Goal: Task Accomplishment & Management: Manage account settings

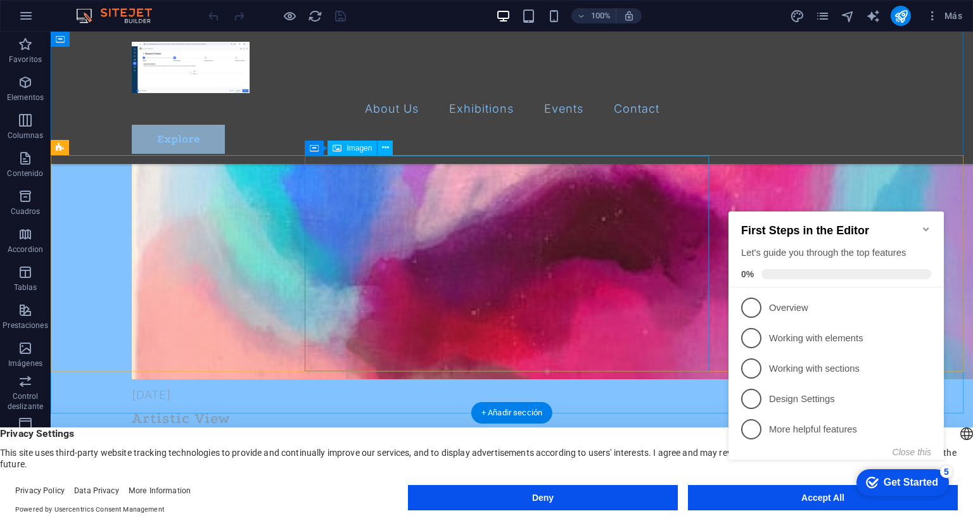
scroll to position [1203, 0]
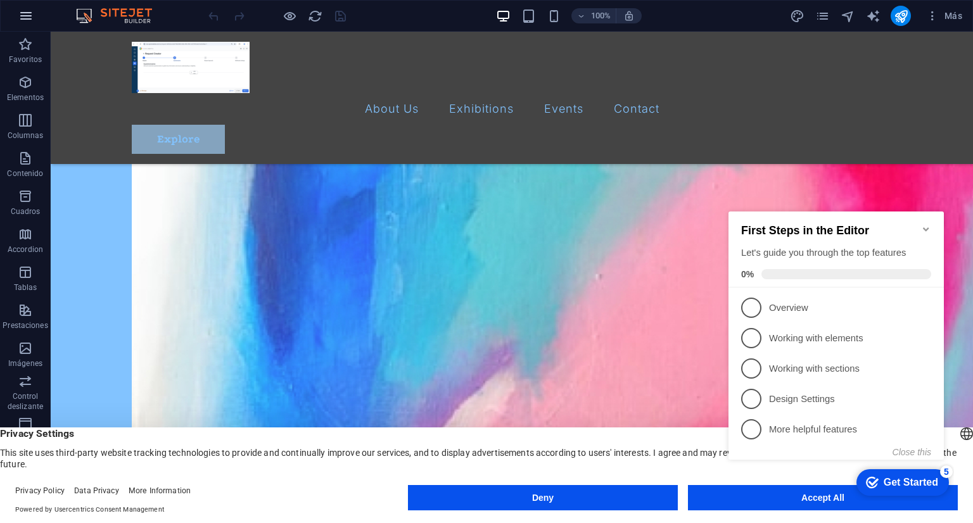
click at [27, 17] on icon "button" at bounding box center [25, 15] width 15 height 15
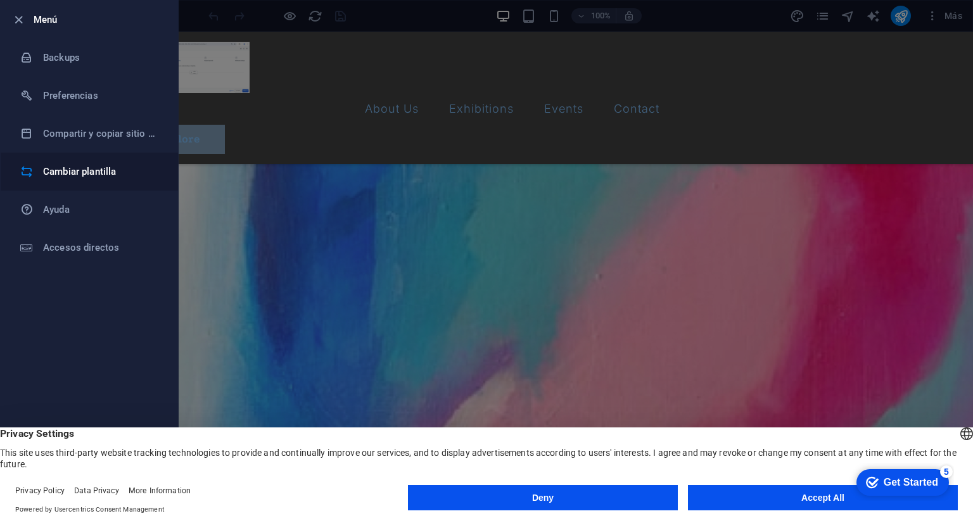
click at [76, 158] on li "Cambiar plantilla" at bounding box center [89, 172] width 177 height 38
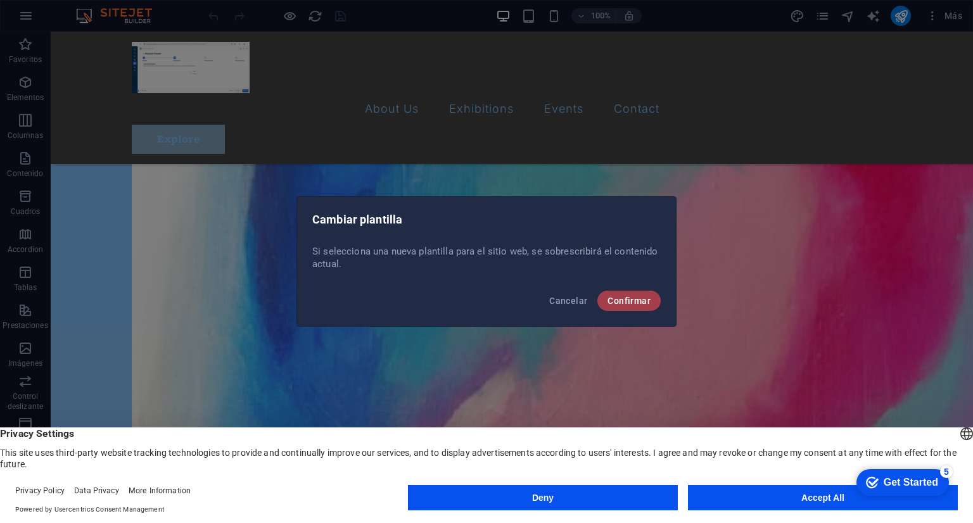
click at [609, 305] on span "Confirmar" at bounding box center [628, 301] width 43 height 10
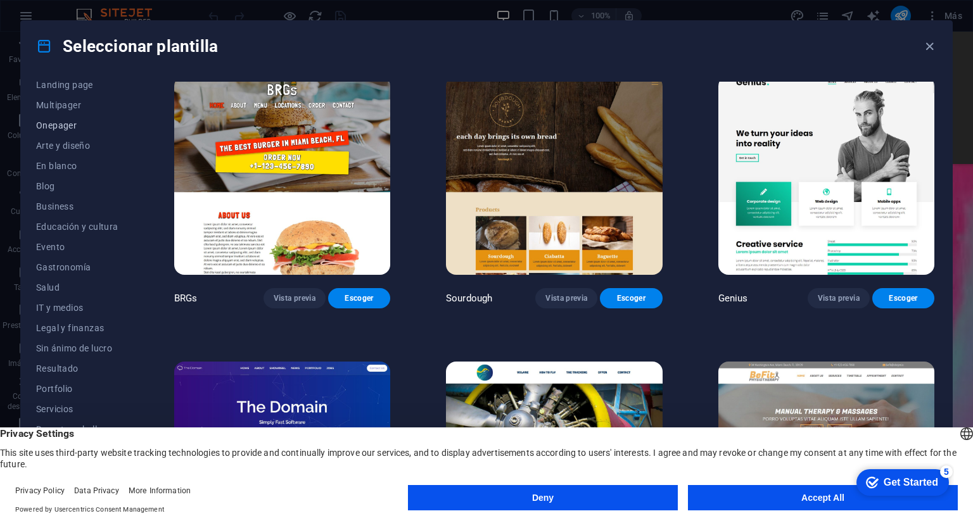
scroll to position [101, 0]
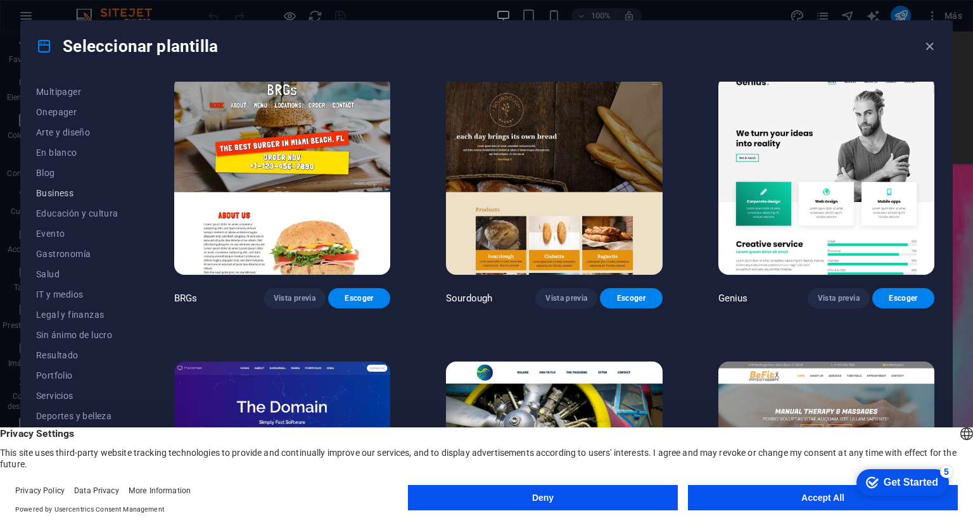
click at [58, 188] on span "Business" at bounding box center [77, 193] width 82 height 10
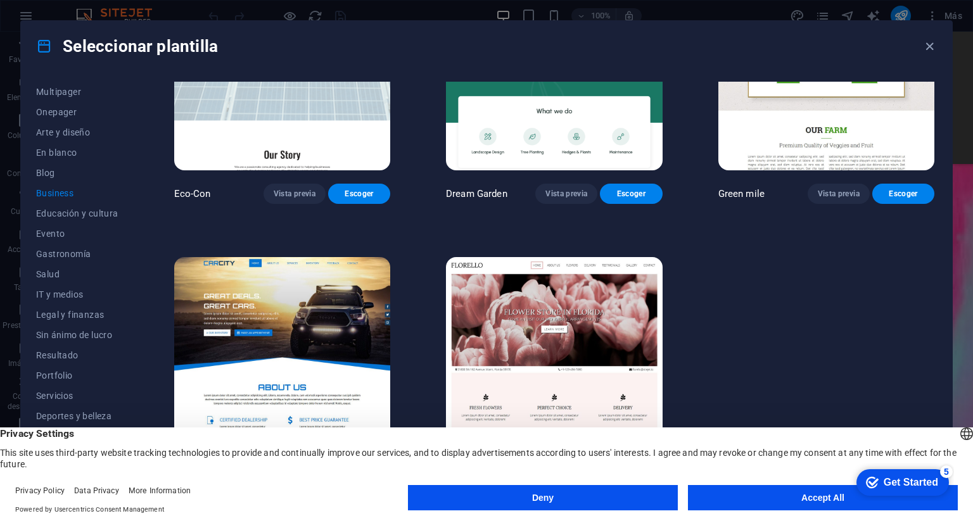
scroll to position [0, 0]
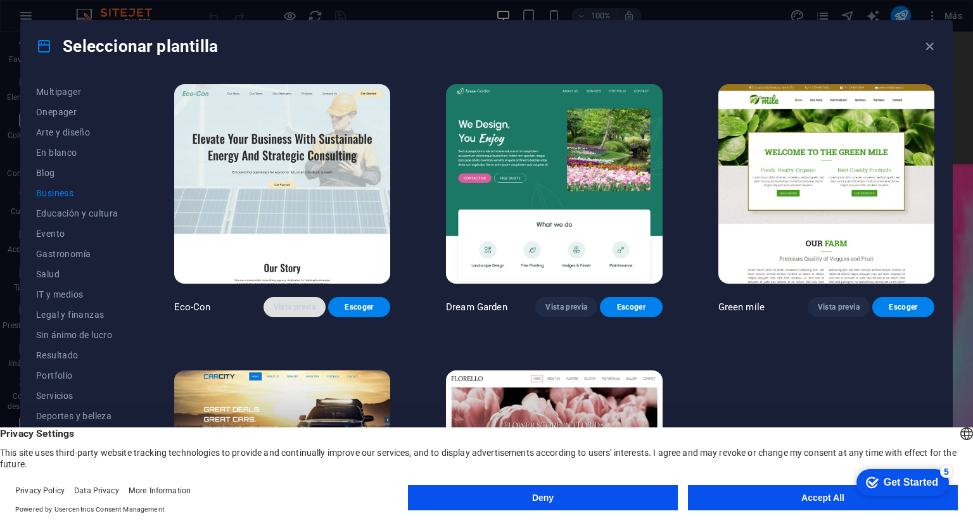
click at [296, 307] on span "Vista previa" at bounding box center [295, 307] width 42 height 10
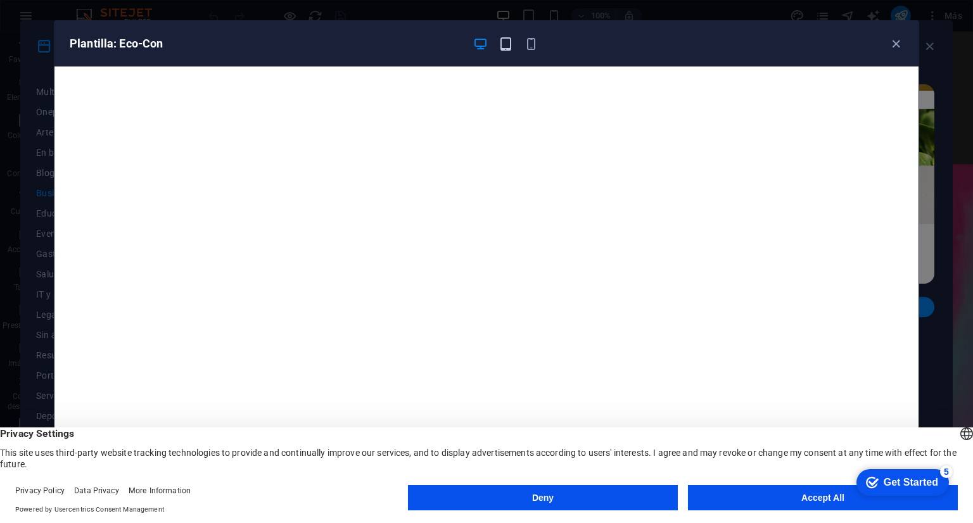
click at [510, 46] on icon "button" at bounding box center [505, 44] width 15 height 15
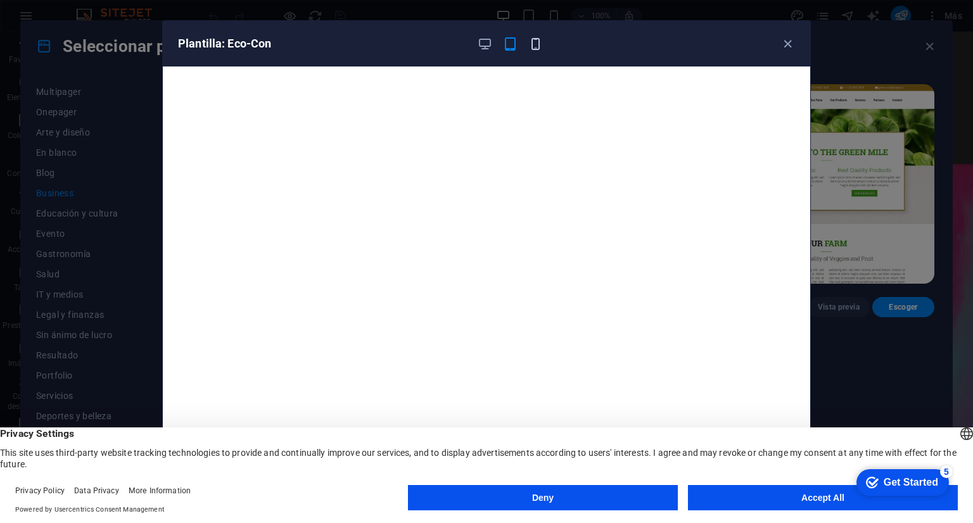
click at [535, 46] on icon "button" at bounding box center [535, 44] width 15 height 15
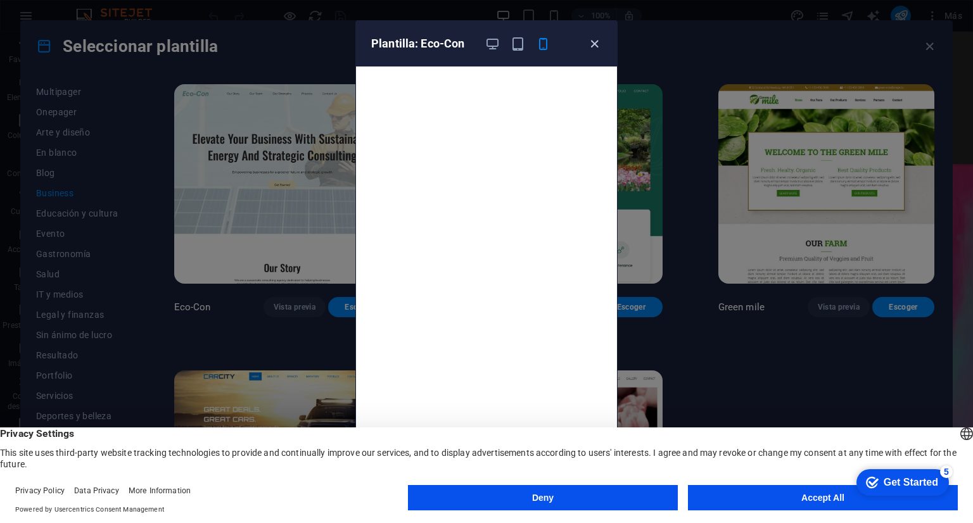
click at [593, 39] on icon "button" at bounding box center [594, 44] width 15 height 15
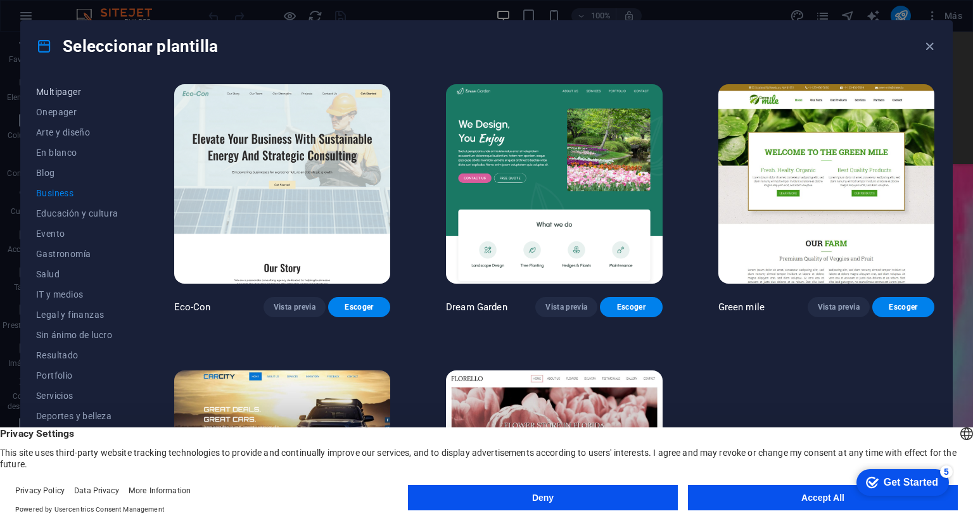
click at [72, 94] on span "Multipager" at bounding box center [77, 92] width 82 height 10
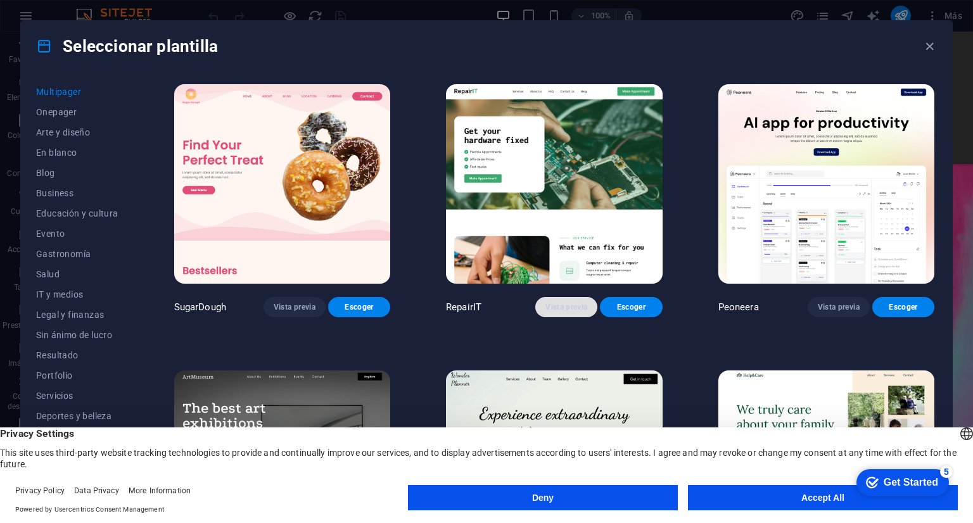
click at [555, 302] on span "Vista previa" at bounding box center [566, 307] width 42 height 10
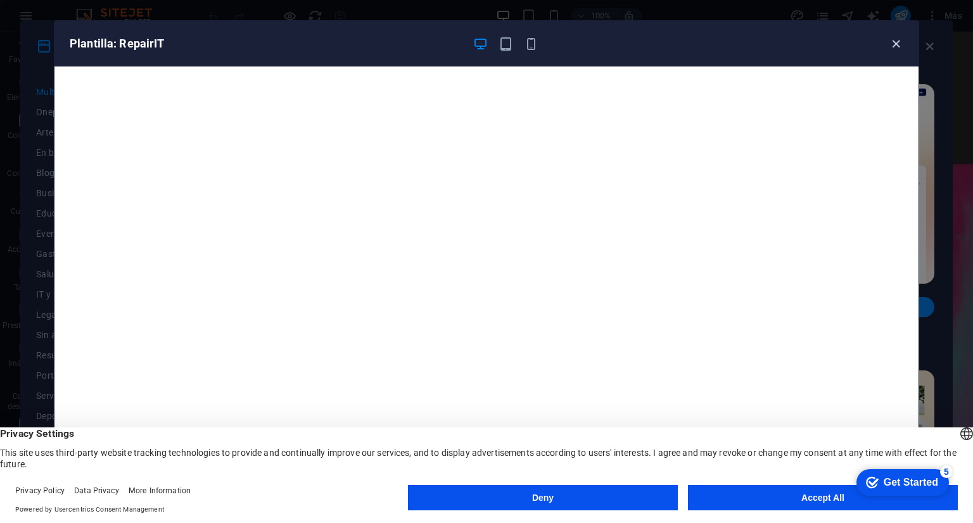
click at [900, 45] on icon "button" at bounding box center [896, 44] width 15 height 15
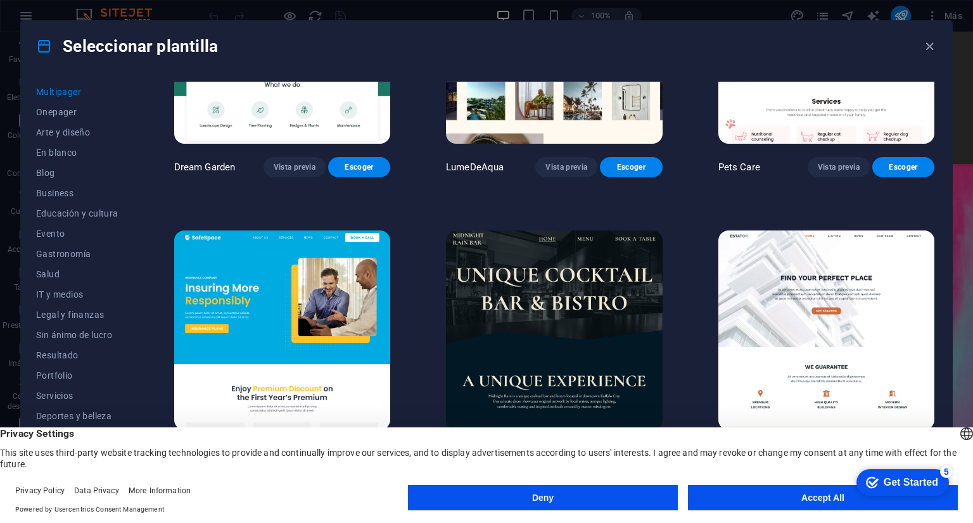
scroll to position [1330, 0]
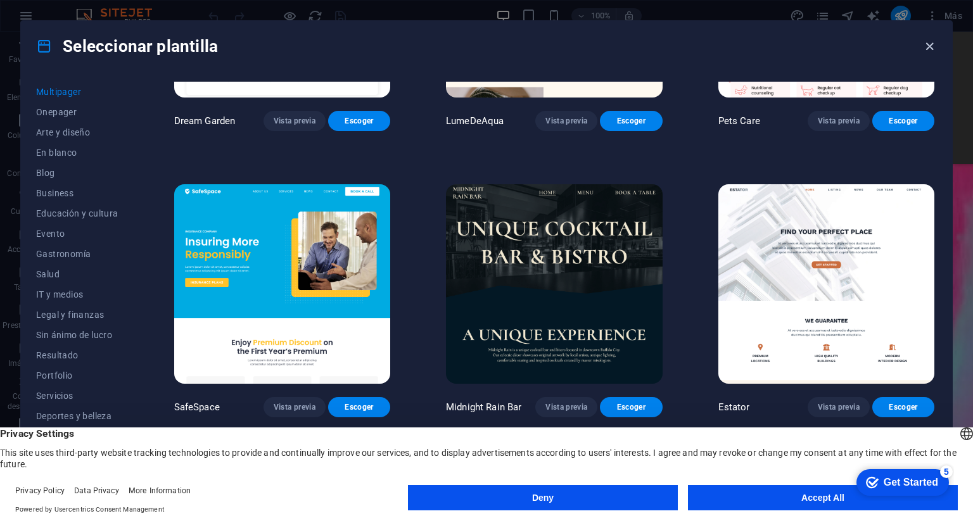
click at [923, 51] on icon "button" at bounding box center [929, 46] width 15 height 15
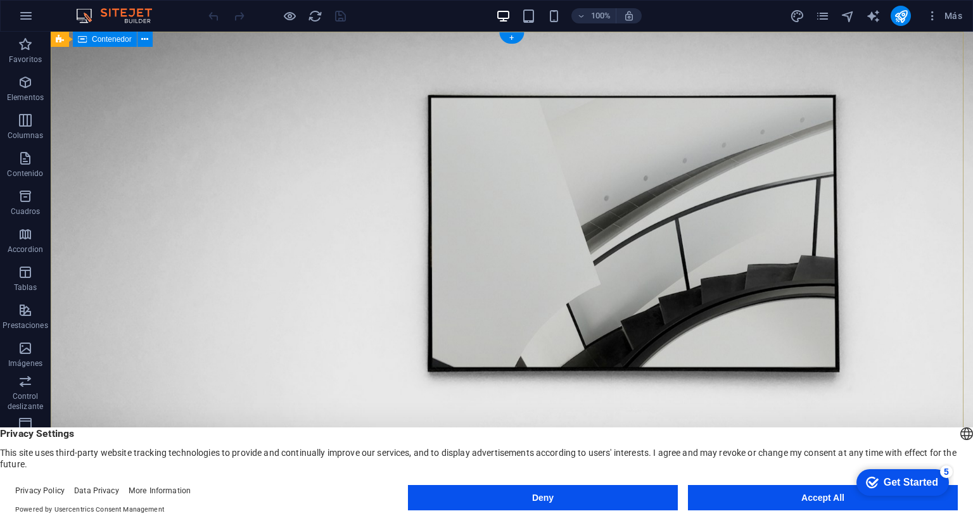
scroll to position [0, 0]
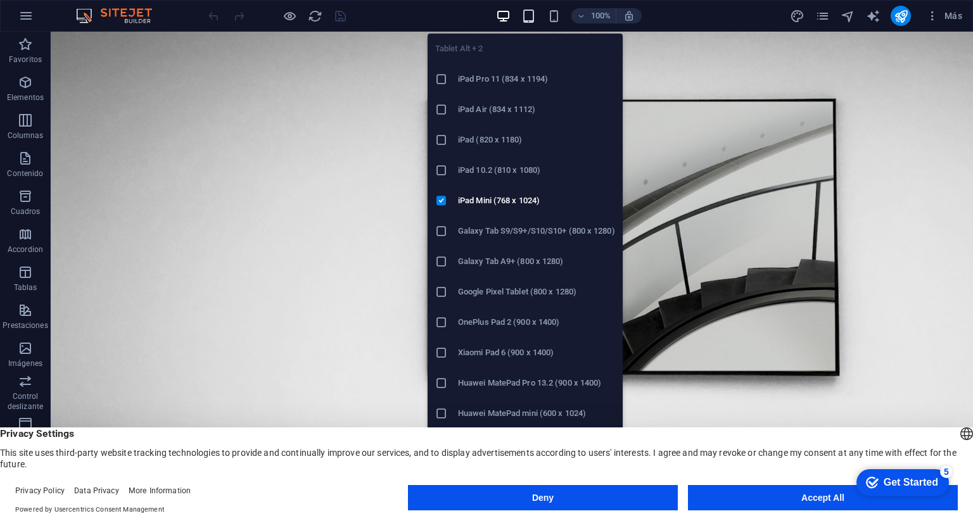
click at [532, 15] on icon "button" at bounding box center [528, 16] width 15 height 15
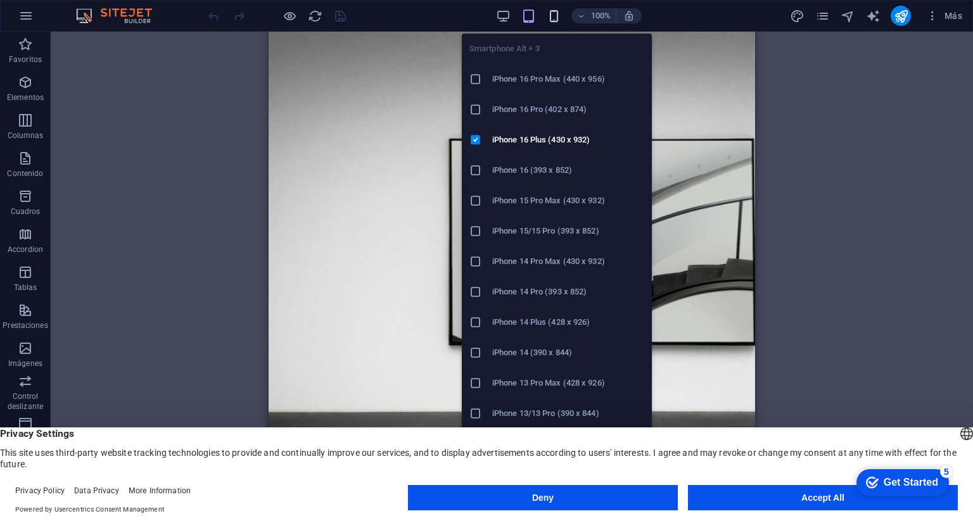
click at [547, 15] on icon "button" at bounding box center [554, 16] width 15 height 15
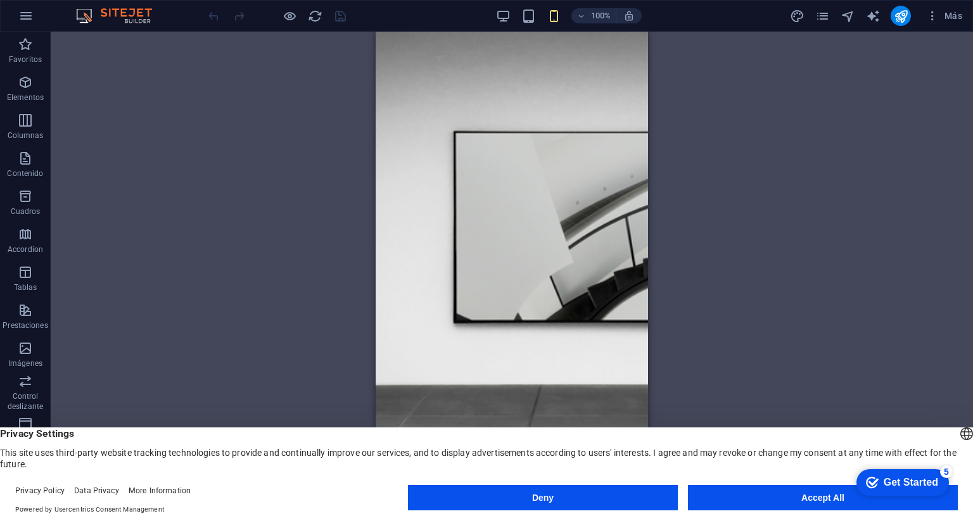
click at [492, 16] on div "100% Más" at bounding box center [586, 16] width 761 height 20
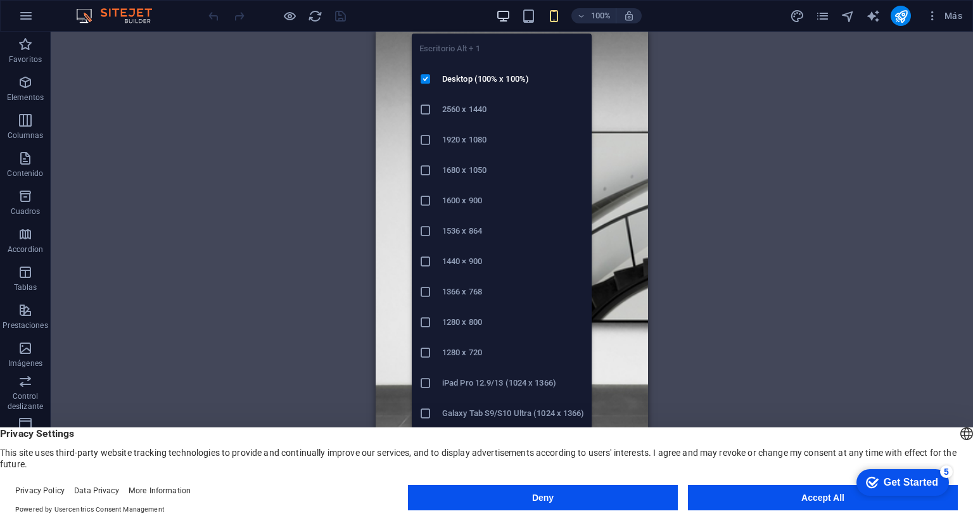
click at [499, 15] on icon "button" at bounding box center [503, 16] width 15 height 15
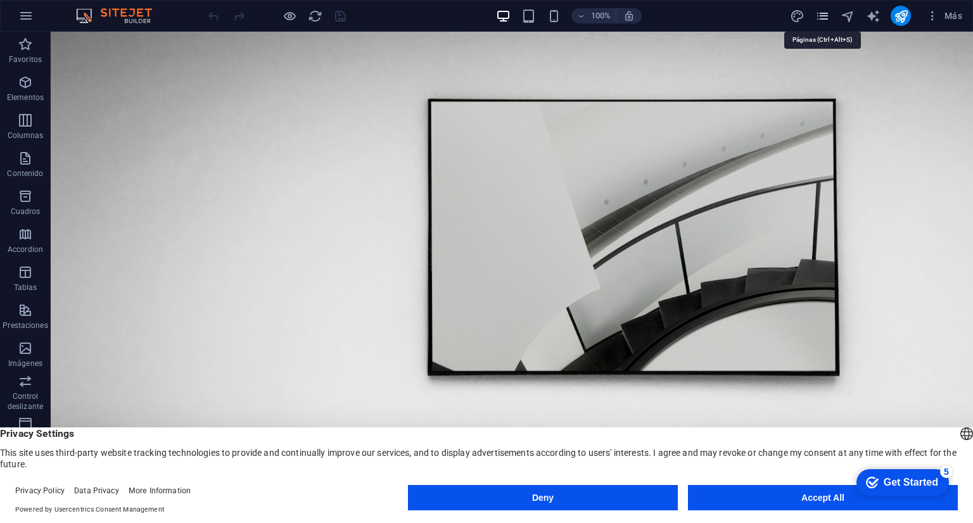
click at [819, 17] on icon "pages" at bounding box center [822, 16] width 15 height 15
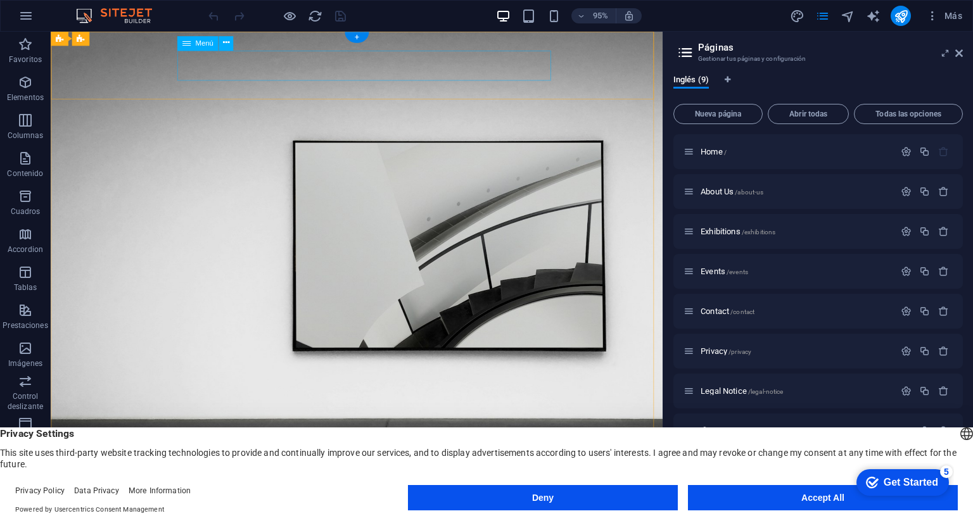
click at [837, 54] on h3 "Gestionar tus páginas y configuración" at bounding box center [817, 58] width 239 height 11
click at [958, 51] on icon at bounding box center [959, 53] width 8 height 10
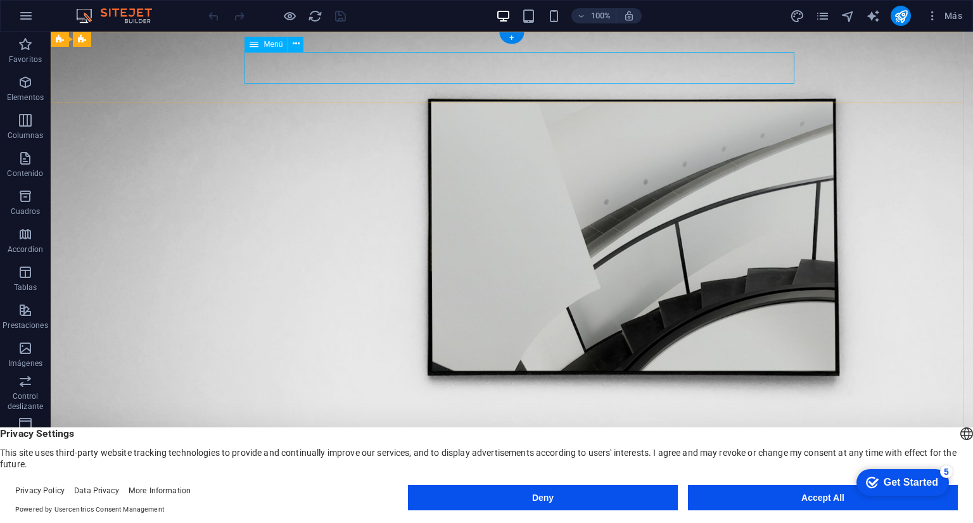
click at [574, 517] on nav "About Us Exhibitions Events Contact" at bounding box center [512, 533] width 760 height 32
click at [567, 517] on nav "About Us Exhibitions Events Contact" at bounding box center [512, 533] width 760 height 32
click at [496, 517] on nav "About Us Exhibitions Events Contact" at bounding box center [512, 533] width 760 height 32
click at [930, 17] on icon "button" at bounding box center [932, 15] width 13 height 13
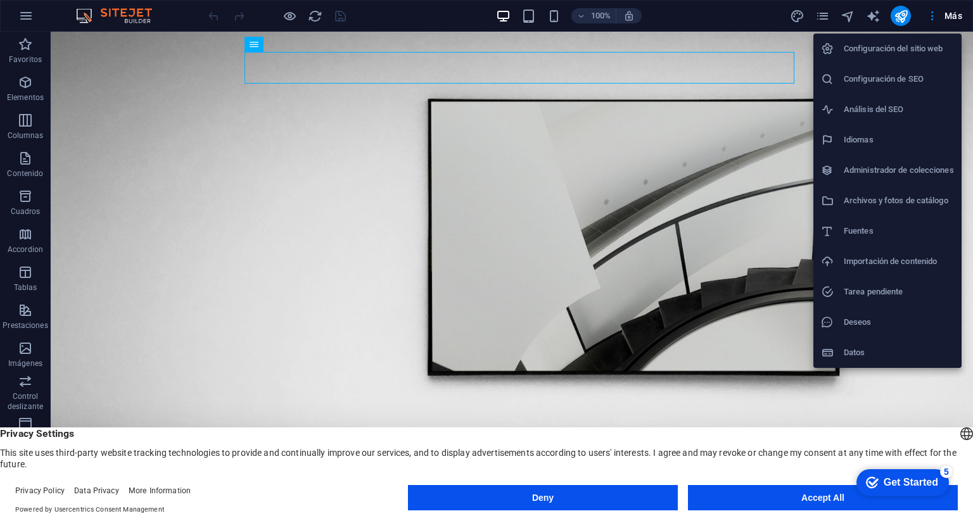
click at [892, 51] on h6 "Configuración del sitio web" at bounding box center [899, 48] width 110 height 15
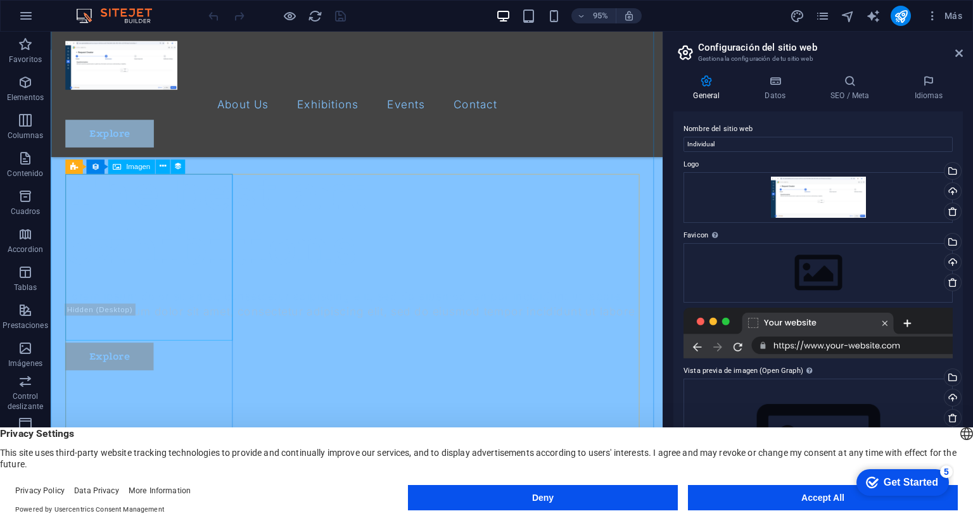
scroll to position [570, 0]
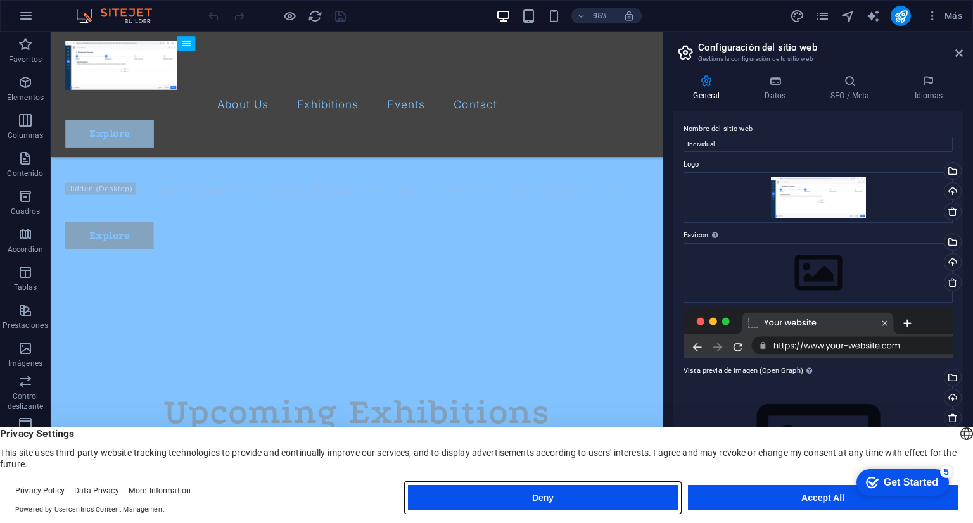
click at [514, 493] on button "Deny" at bounding box center [543, 497] width 270 height 25
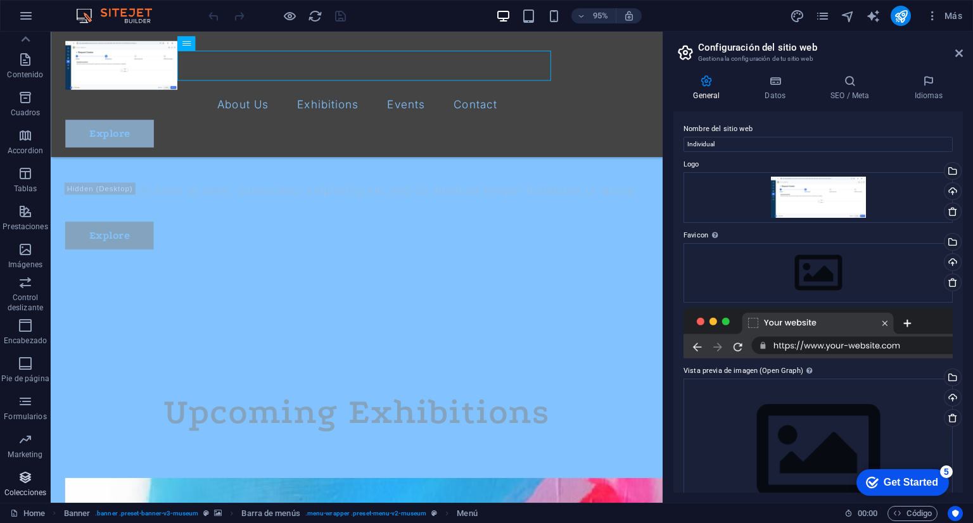
scroll to position [0, 0]
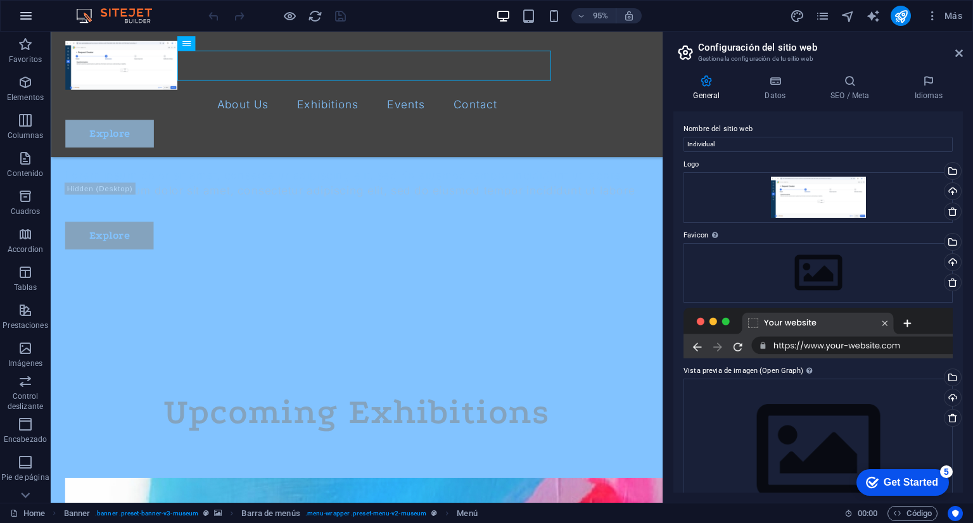
click at [25, 3] on button "button" at bounding box center [26, 16] width 30 height 30
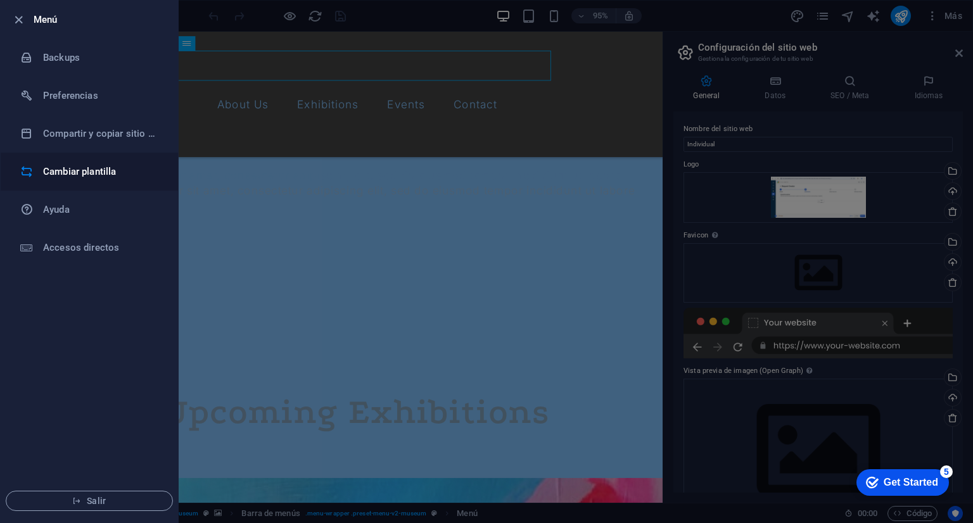
click at [25, 170] on icon at bounding box center [26, 171] width 13 height 13
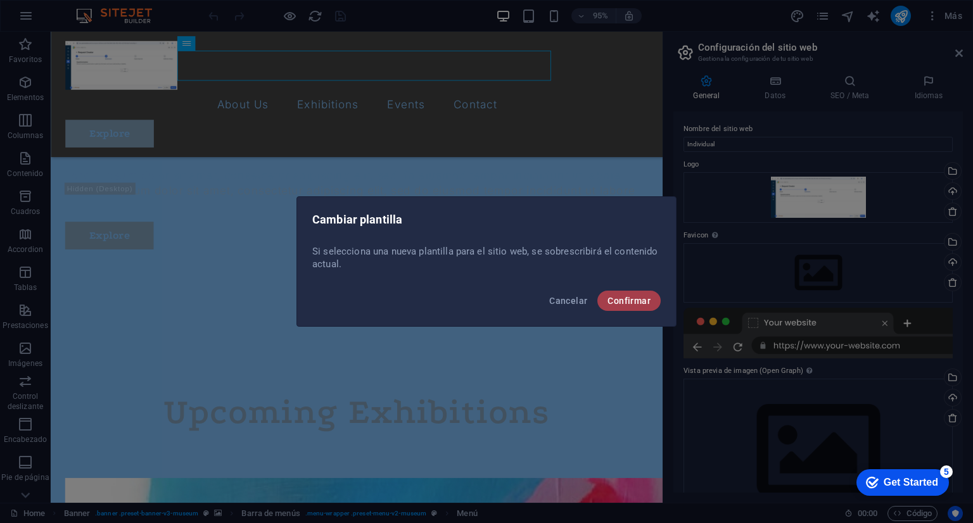
click at [638, 302] on span "Confirmar" at bounding box center [628, 301] width 43 height 10
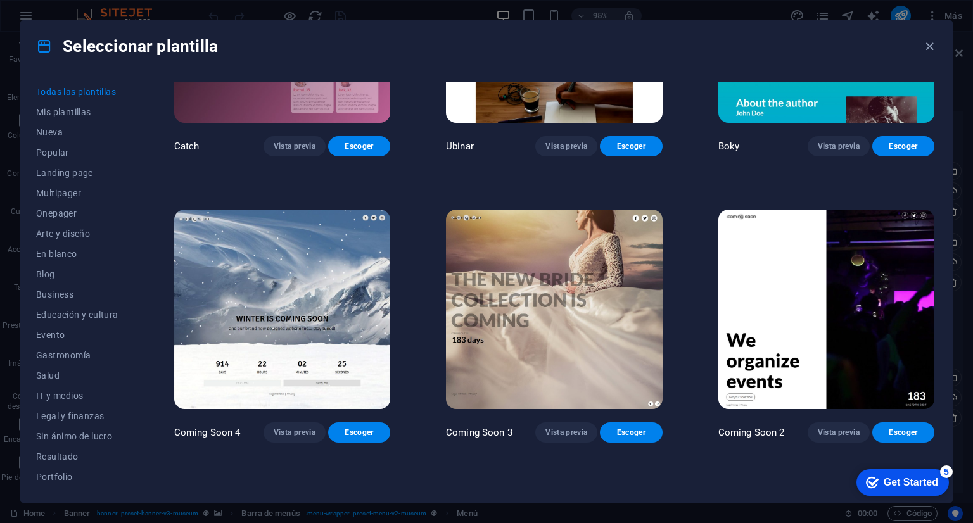
scroll to position [15213, 0]
